Goal: Transaction & Acquisition: Purchase product/service

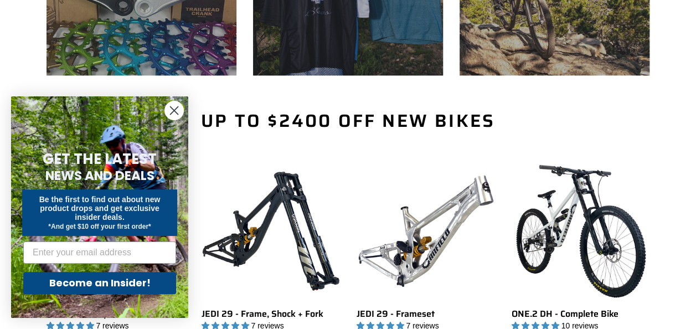
scroll to position [849, 0]
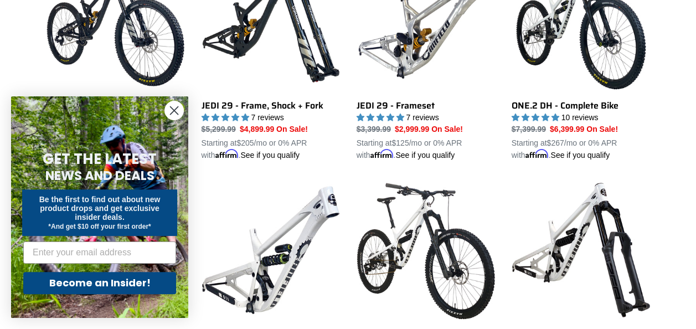
click at [174, 109] on circle "Close dialog" at bounding box center [174, 110] width 18 height 18
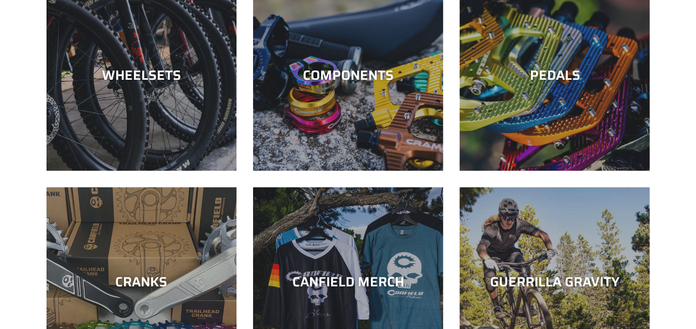
scroll to position [0, 0]
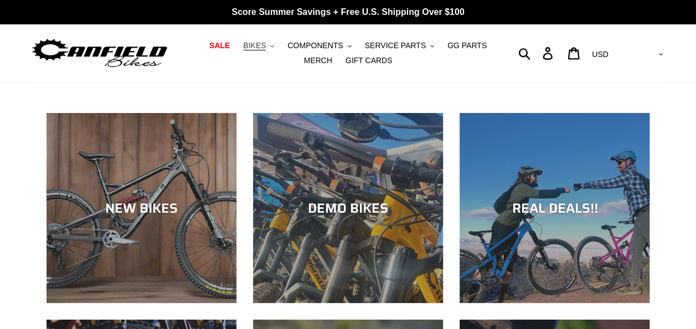
click at [259, 43] on button "BIKES .cls-1{fill:#231f20}" at bounding box center [259, 45] width 42 height 15
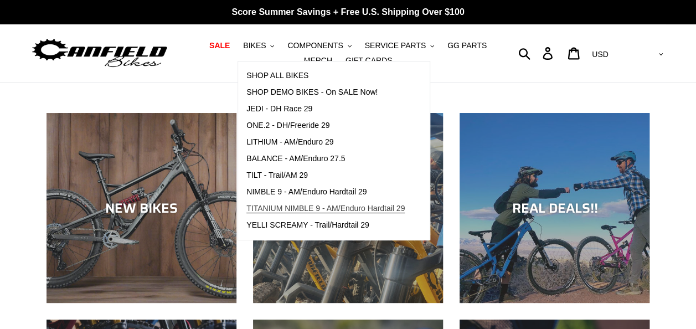
click at [337, 209] on span "TITANIUM NIMBLE 9 - AM/Enduro Hardtail 29" at bounding box center [325, 208] width 158 height 9
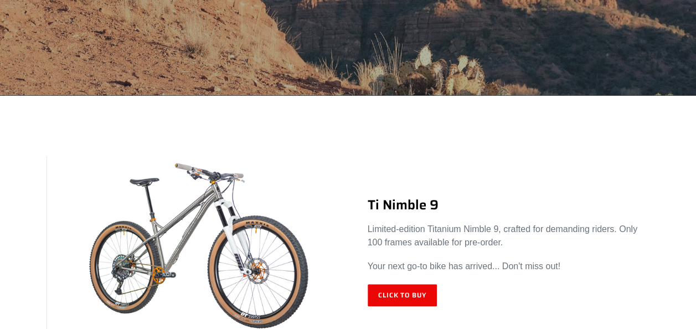
scroll to position [410, 0]
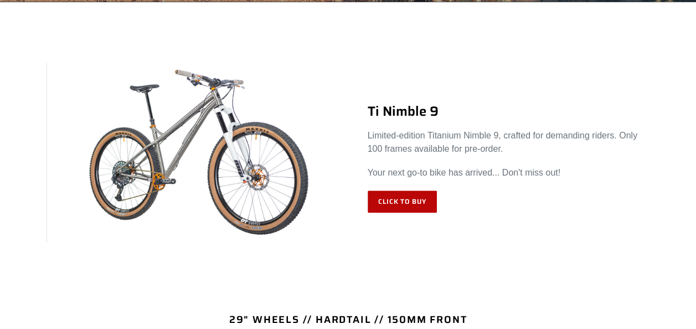
click at [406, 198] on link "Click to Buy" at bounding box center [403, 201] width 70 height 22
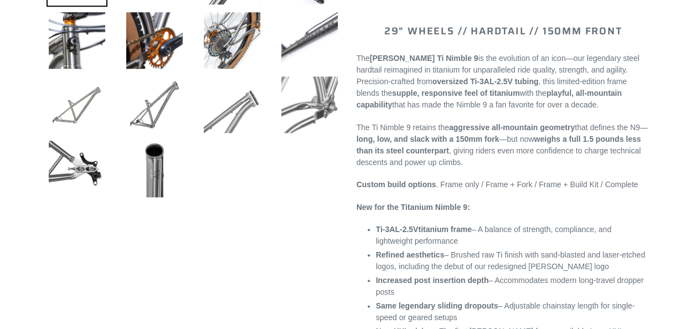
select select "highest-rating"
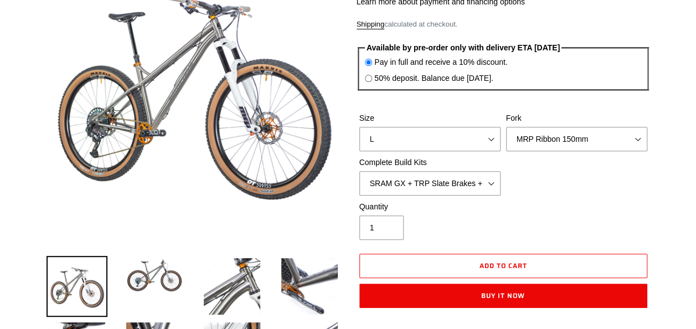
scroll to position [125, 0]
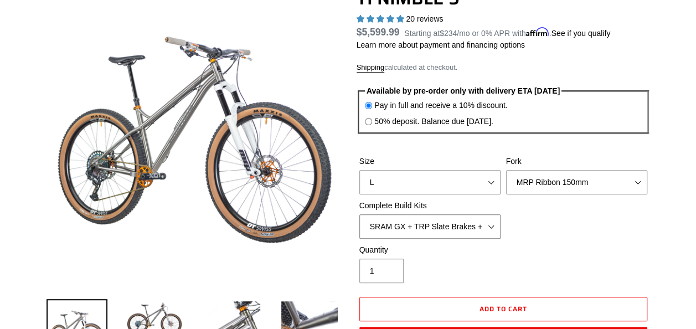
click at [471, 228] on select "SRAM GX + TRP Slate Brakes + Rotors + e13 LG-1 Wheels SHIMANO XT + SHIMANO brak…" at bounding box center [429, 226] width 141 height 24
select select "SRAM XO + Guide Brakes + Rotors + Atomik AL Wheels"
click at [359, 214] on select "SRAM GX + TRP Slate Brakes + Rotors + e13 LG-1 Wheels SHIMANO XT + SHIMANO brak…" at bounding box center [429, 226] width 141 height 24
